Goal: Complete application form

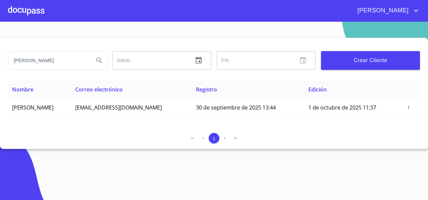
click at [42, 13] on div at bounding box center [26, 10] width 36 height 21
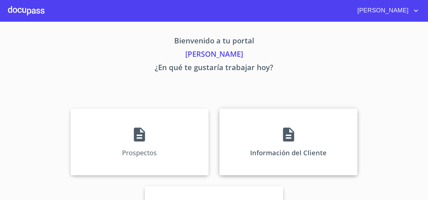
click at [257, 153] on p "Información del Cliente" at bounding box center [288, 152] width 76 height 9
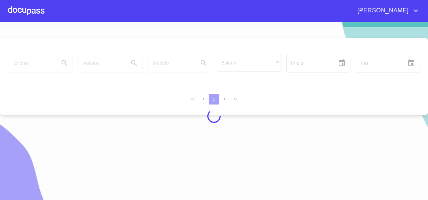
click at [38, 62] on div at bounding box center [214, 116] width 428 height 178
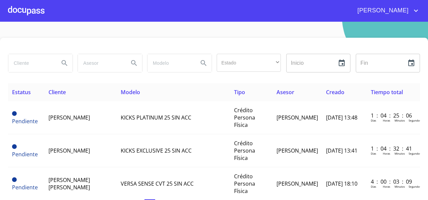
click at [38, 62] on input "search" at bounding box center [30, 63] width 45 height 18
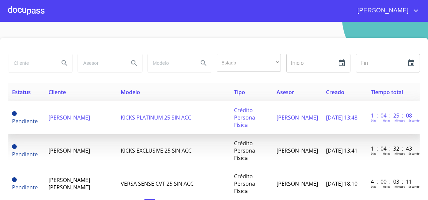
click at [66, 108] on td "[PERSON_NAME]" at bounding box center [80, 117] width 72 height 33
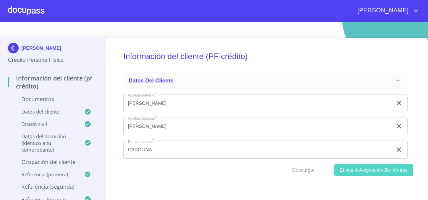
click at [376, 171] on span "Enviar a Asignación de Ventas" at bounding box center [373, 170] width 68 height 8
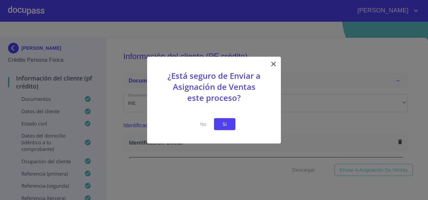
click at [228, 128] on span "Si" at bounding box center [224, 124] width 11 height 8
